Goal: Task Accomplishment & Management: Manage account settings

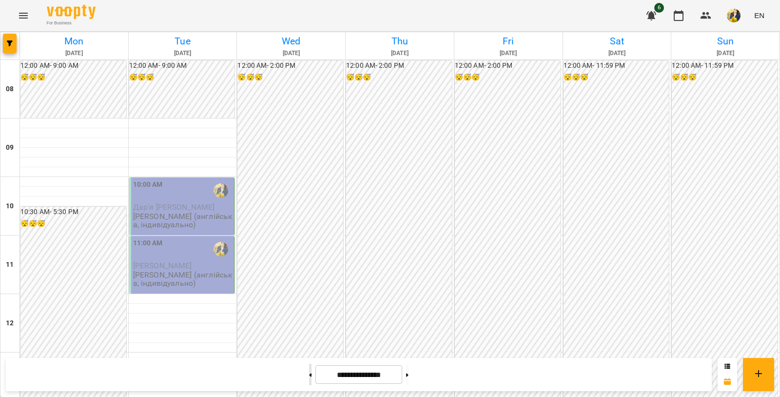
click at [309, 378] on button at bounding box center [310, 374] width 2 height 21
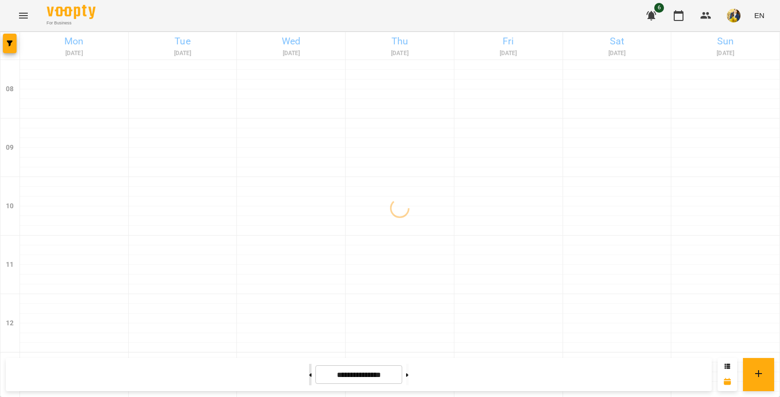
click at [309, 378] on button at bounding box center [310, 374] width 2 height 21
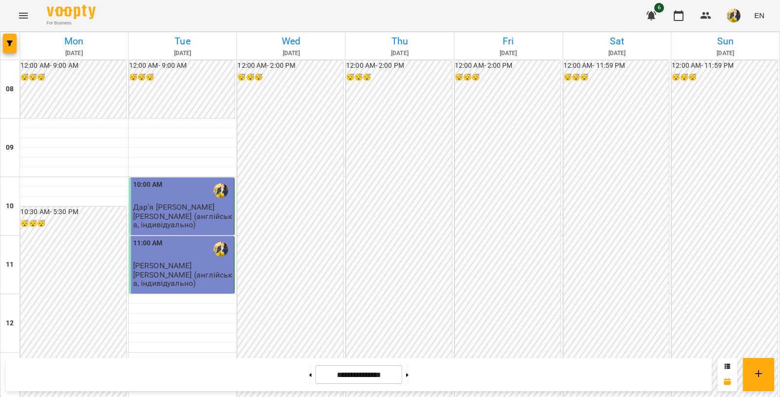
scroll to position [579, 0]
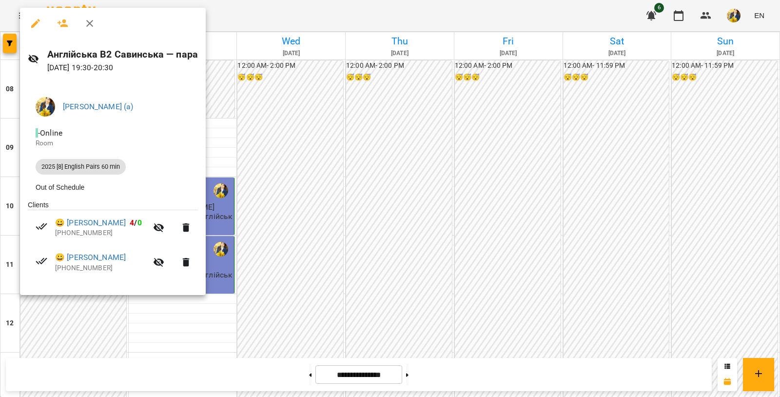
click at [326, 301] on div at bounding box center [390, 198] width 780 height 397
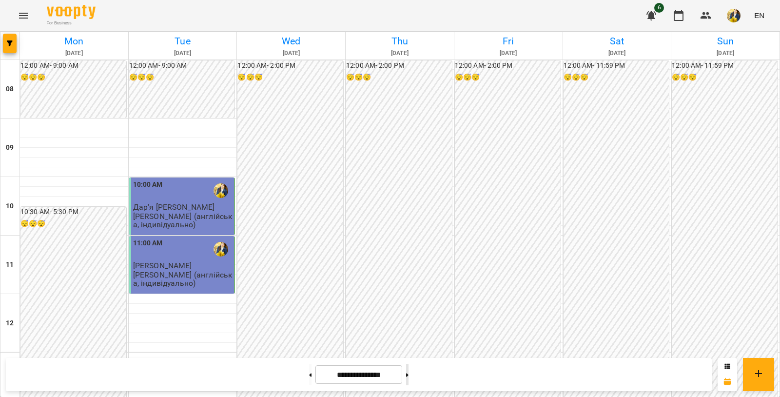
click at [408, 374] on button at bounding box center [407, 374] width 2 height 21
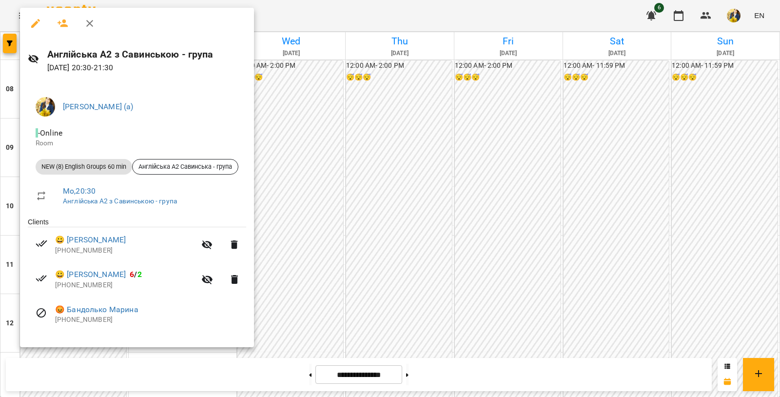
click at [288, 322] on div at bounding box center [390, 198] width 780 height 397
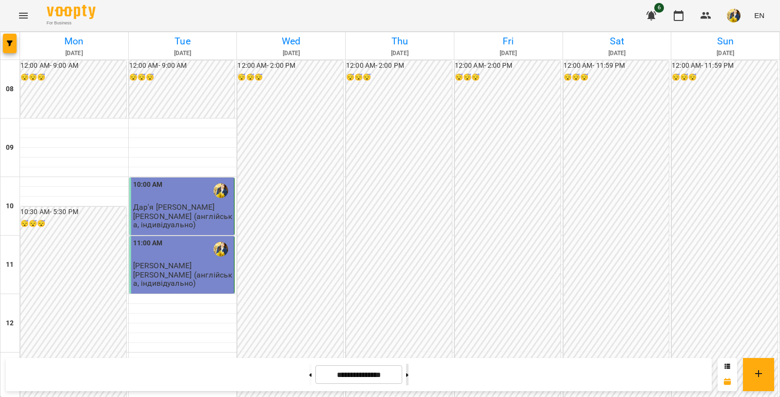
click at [408, 377] on icon at bounding box center [407, 375] width 2 height 4
type input "**********"
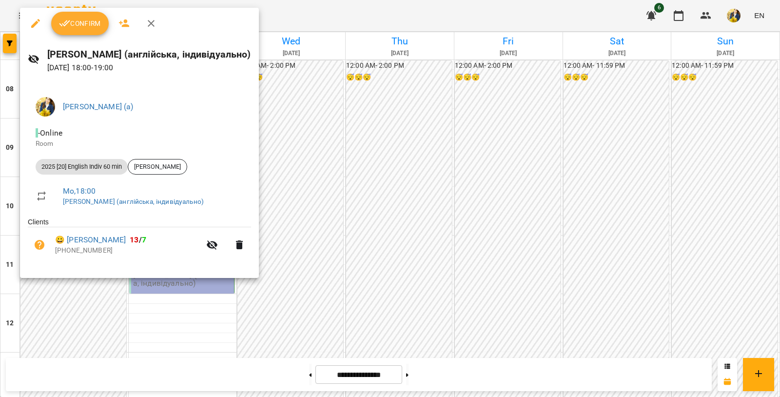
click at [97, 28] on span "Confirm" at bounding box center [80, 24] width 42 height 12
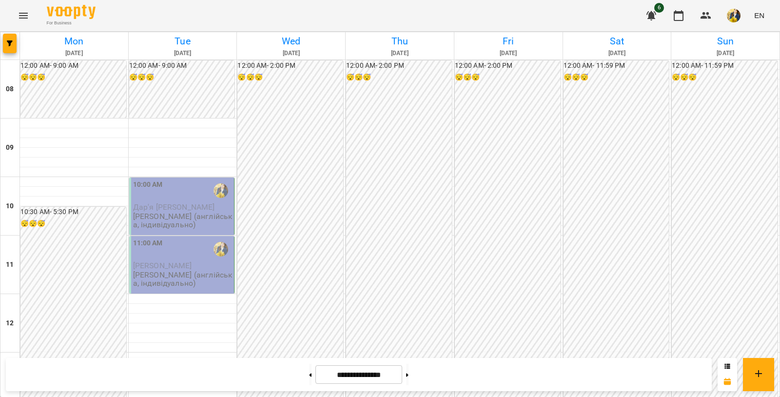
scroll to position [582, 0]
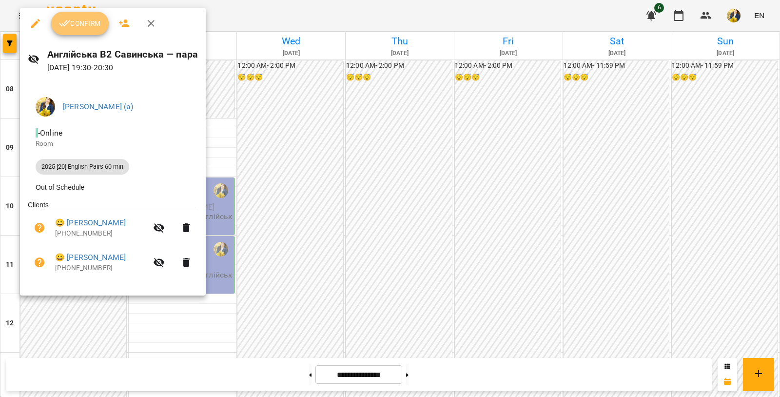
click at [93, 25] on span "Confirm" at bounding box center [80, 24] width 42 height 12
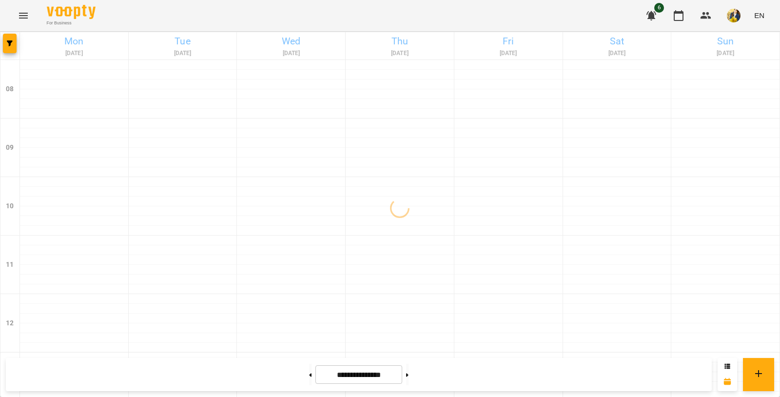
scroll to position [583, 0]
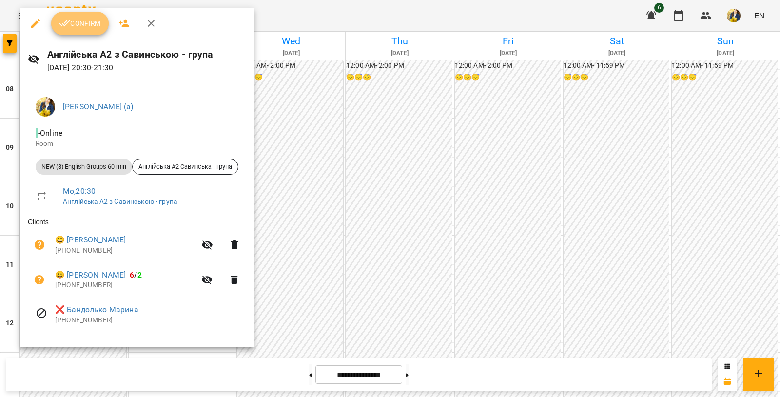
click at [88, 31] on button "Confirm" at bounding box center [80, 23] width 58 height 23
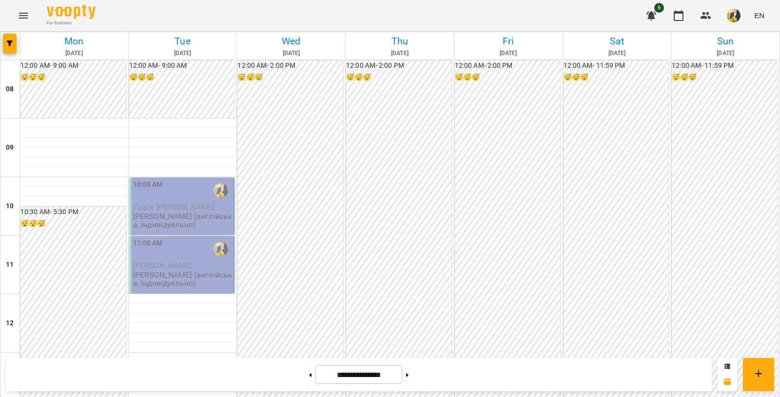
scroll to position [330, 0]
click at [408, 370] on button at bounding box center [407, 374] width 2 height 21
click at [309, 373] on icon at bounding box center [310, 374] width 2 height 3
type input "**********"
